Goal: Task Accomplishment & Management: Manage account settings

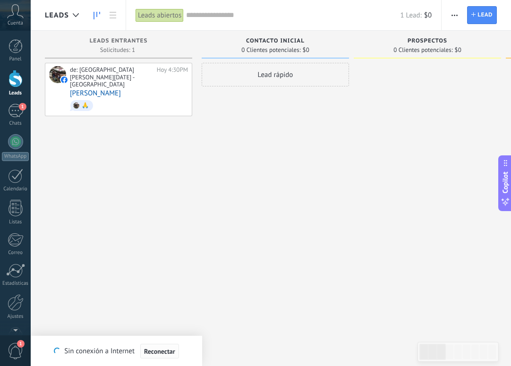
click at [147, 348] on span "Reconectar" at bounding box center [159, 351] width 31 height 7
click at [112, 185] on div "de: [GEOGRAPHIC_DATA][PERSON_NAME][DATE] - [GEOGRAPHIC_DATA] [DATE] 4:30PM [PER…" at bounding box center [118, 184] width 147 height 243
click at [169, 350] on span "Reconectar" at bounding box center [159, 351] width 31 height 7
click at [14, 12] on icon at bounding box center [15, 11] width 17 height 14
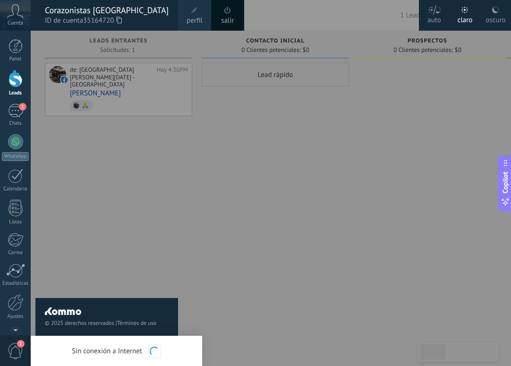
click at [193, 15] on span at bounding box center [194, 10] width 10 height 10
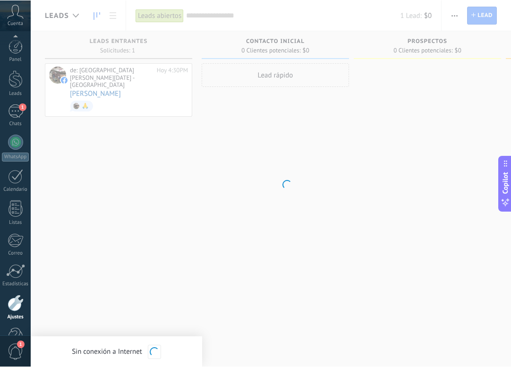
scroll to position [27, 0]
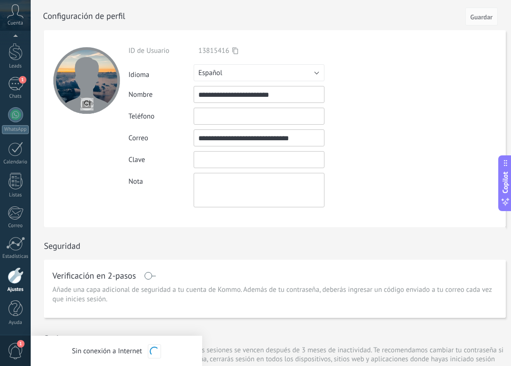
click at [222, 163] on input "textbox" at bounding box center [259, 159] width 131 height 17
click at [127, 267] on div "Verificación en 2-pasos Añade una capa adicional de seguridad a tu cuenta de Ko…" at bounding box center [275, 289] width 462 height 58
click at [222, 163] on input "textbox" at bounding box center [259, 159] width 131 height 17
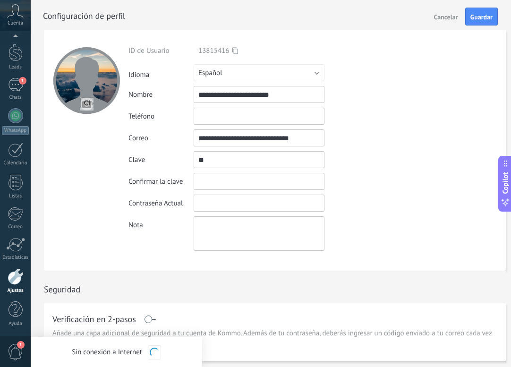
type input "*"
type input "**********"
click at [487, 25] on button "Guardar" at bounding box center [481, 17] width 33 height 18
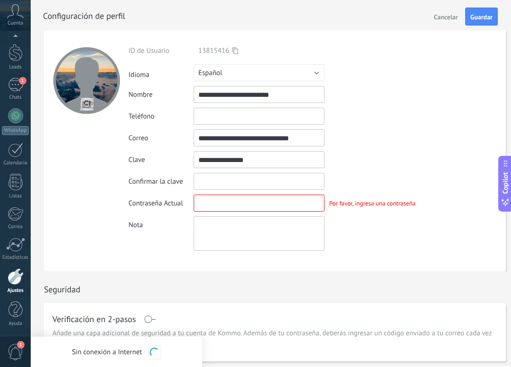
click at [261, 181] on input "textbox" at bounding box center [259, 181] width 131 height 17
type input "**********"
click at [248, 200] on input "textbox" at bounding box center [259, 203] width 131 height 17
click at [478, 21] on button "Guardar" at bounding box center [481, 17] width 33 height 18
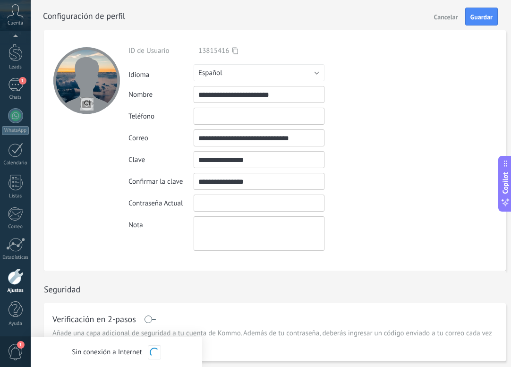
click at [215, 204] on input "textbox" at bounding box center [259, 203] width 131 height 17
type input "*"
type input "**********"
click at [494, 17] on button "Guardar" at bounding box center [481, 17] width 33 height 18
